Goal: Find specific page/section: Find specific page/section

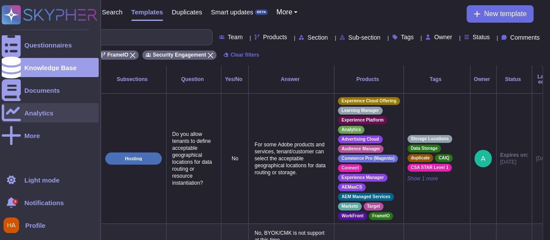
click at [39, 117] on div "Analytics" at bounding box center [50, 112] width 97 height 19
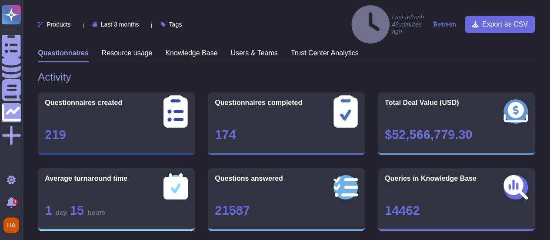
click at [232, 49] on h3 "Users & Teams" at bounding box center [254, 53] width 47 height 8
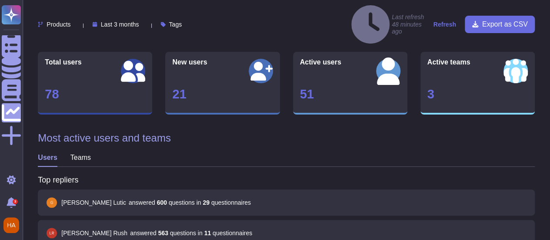
scroll to position [41, 0]
click at [82, 153] on h3 "Teams" at bounding box center [80, 157] width 20 height 8
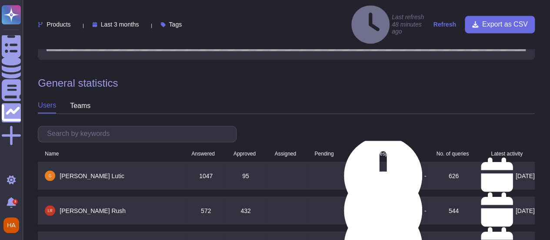
scroll to position [690, 0]
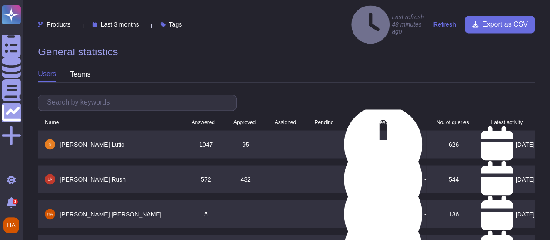
click at [80, 67] on div "teams" at bounding box center [80, 74] width 20 height 14
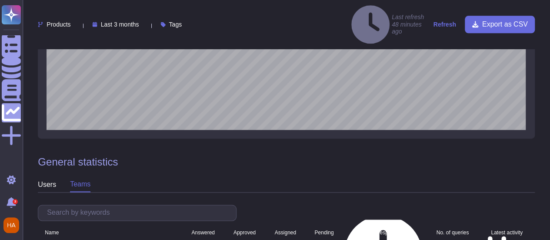
scroll to position [580, 0]
click at [197, 94] on icon at bounding box center [282, 149] width 195 height 111
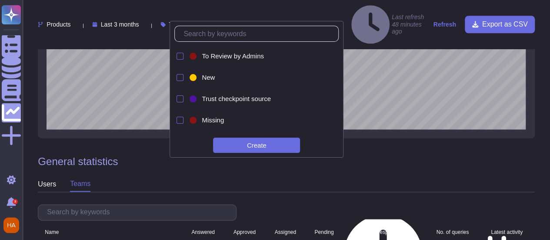
click at [197, 67] on icon at bounding box center [282, 122] width 195 height 111
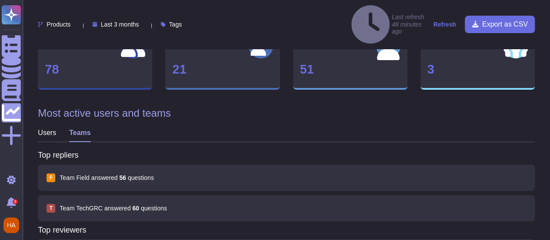
scroll to position [0, 0]
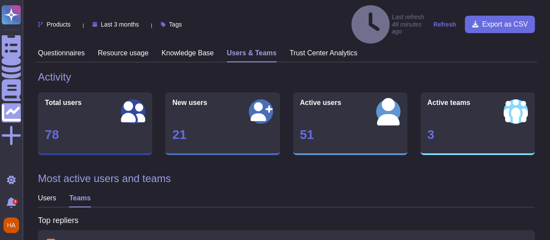
click at [65, 49] on h3 "Questionnaires" at bounding box center [61, 53] width 47 height 8
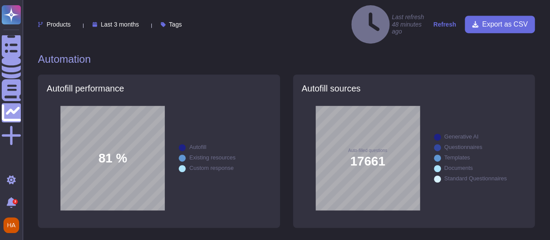
scroll to position [195, 0]
